Goal: Information Seeking & Learning: Find specific fact

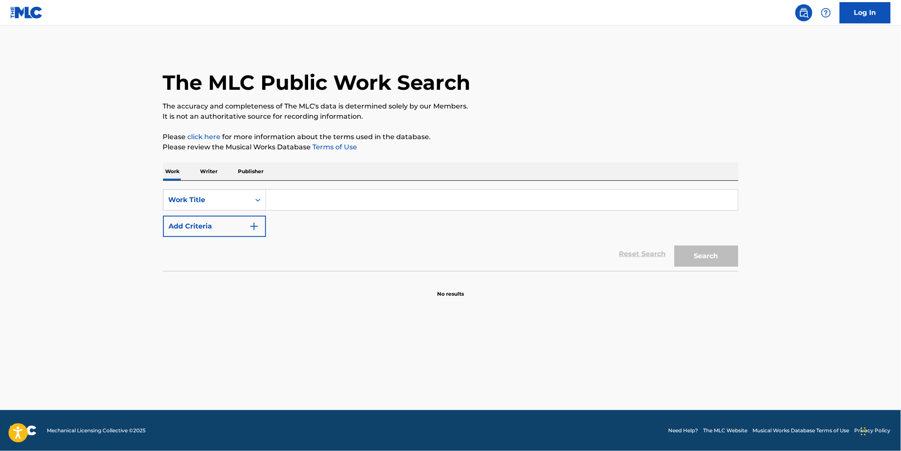
click at [289, 203] on input "Search Form" at bounding box center [502, 200] width 472 height 20
paste input "LOSE ONE FRIEND"
type input "LOSE ONE FRIEND"
click at [219, 227] on button "Add Criteria" at bounding box center [214, 226] width 103 height 21
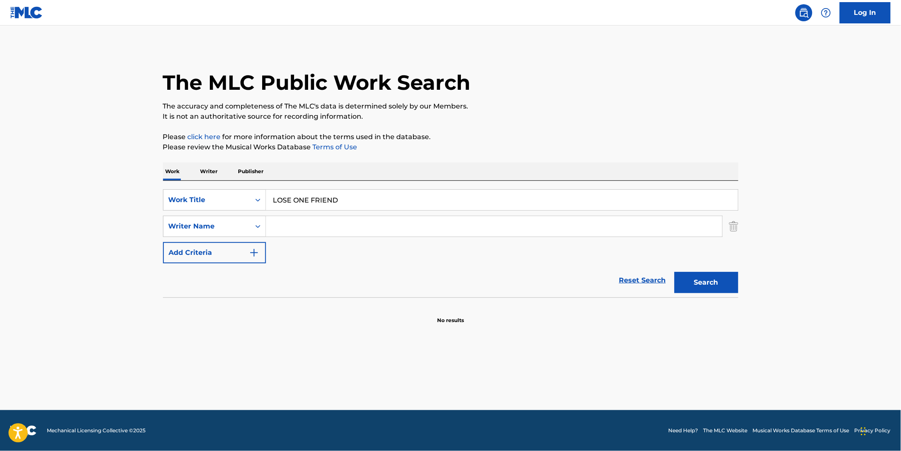
click at [125, 227] on main "The MLC Public Work Search The accuracy and completeness of The MLC's data is d…" at bounding box center [450, 218] width 901 height 385
click at [306, 223] on input "Search Form" at bounding box center [494, 226] width 456 height 20
paste input "Hotel Books"
click at [675, 272] on button "Search" at bounding box center [707, 282] width 64 height 21
drag, startPoint x: 325, startPoint y: 229, endPoint x: 428, endPoint y: 271, distance: 111.8
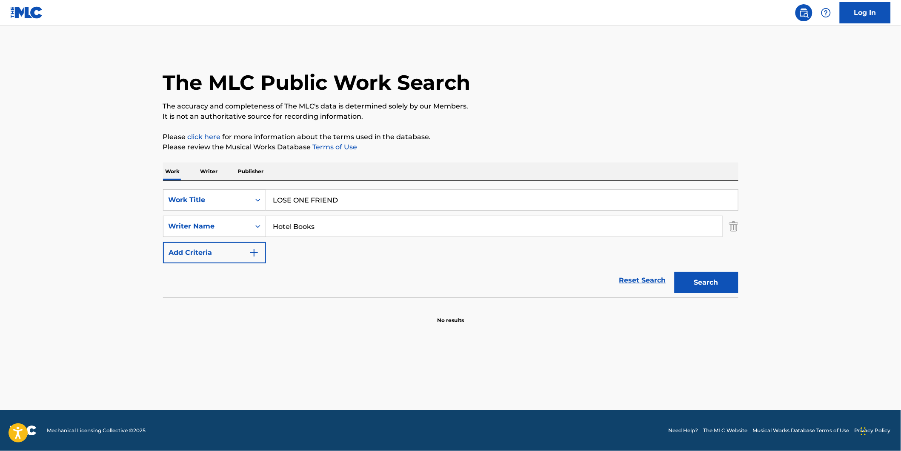
click at [407, 267] on form "SearchWithCriteria7d7ca134-11cd-4cd6-abb0-1b77aeae4b79 Work Title LOSE ONE FRIE…" at bounding box center [450, 243] width 575 height 108
paste input "[PERSON_NAME]"
click at [675, 272] on button "Search" at bounding box center [707, 282] width 64 height 21
drag, startPoint x: 421, startPoint y: 233, endPoint x: 216, endPoint y: 232, distance: 205.2
click at [216, 232] on div "SearchWithCriteria8dcd9abf-52ce-44f2-998d-24017580982f Writer Name Hotel BooksC…" at bounding box center [450, 226] width 575 height 21
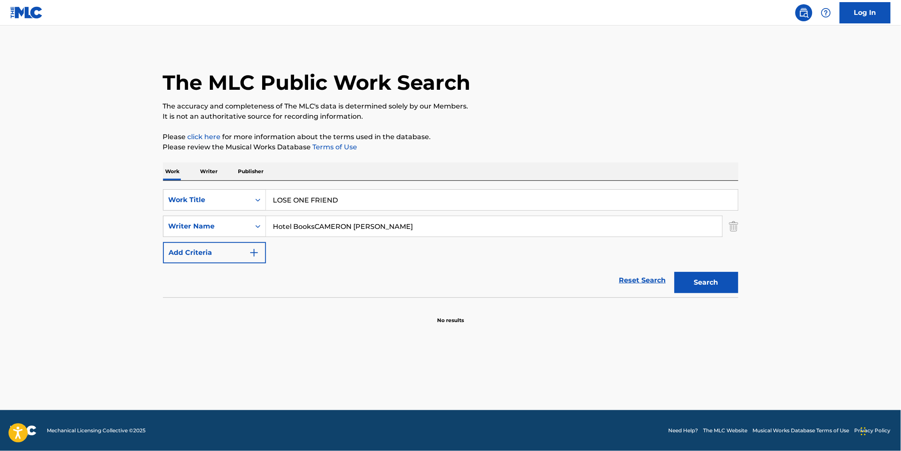
paste input "Search Form"
type input "[PERSON_NAME]"
click at [675, 272] on button "Search" at bounding box center [707, 282] width 64 height 21
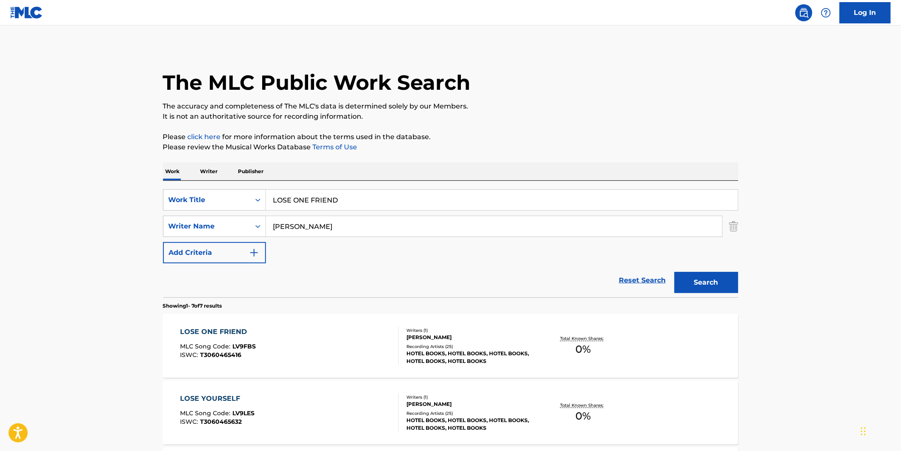
scroll to position [94, 0]
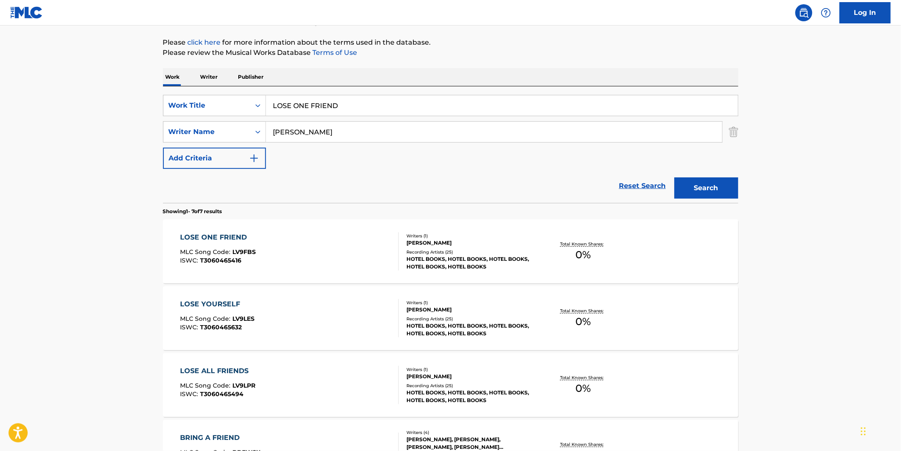
click at [228, 264] on span "T3060465416" at bounding box center [220, 261] width 41 height 8
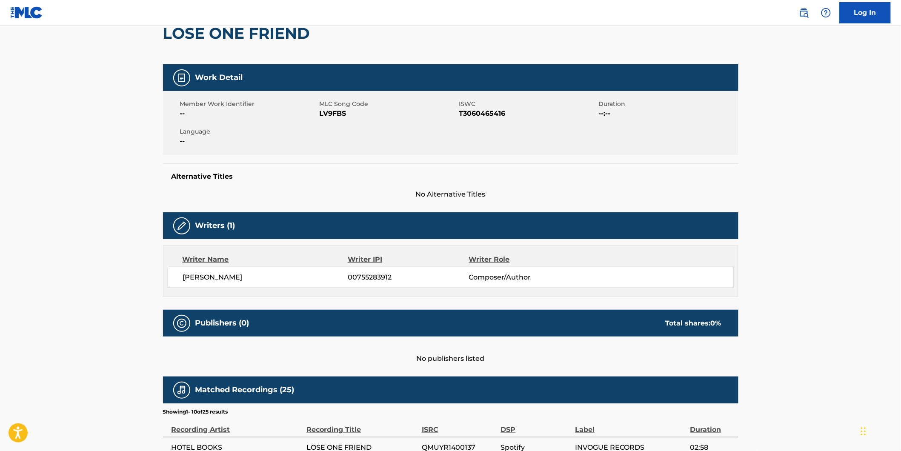
scroll to position [40, 0]
